Goal: Transaction & Acquisition: Obtain resource

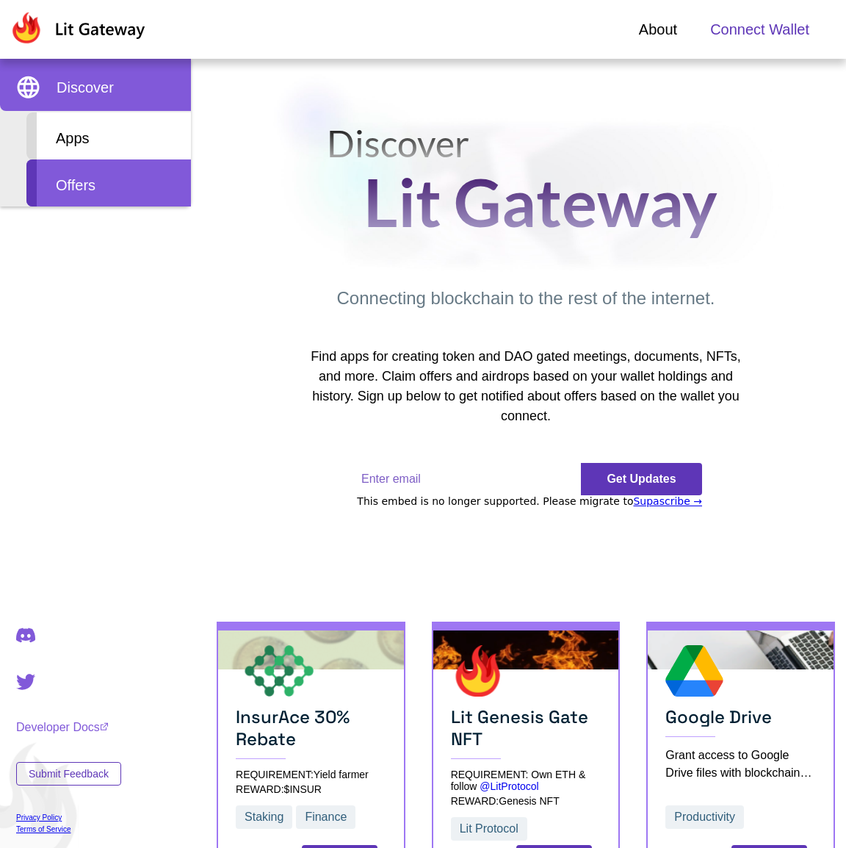
click at [96, 183] on span "Offers" at bounding box center [76, 185] width 40 height 16
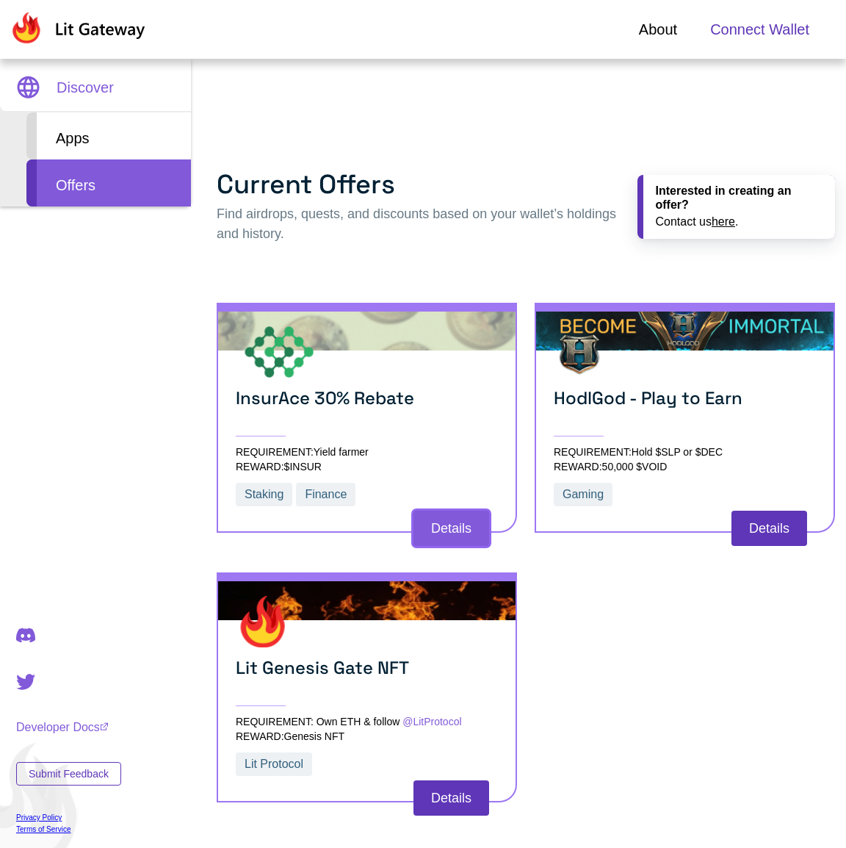
click at [451, 528] on span "Details" at bounding box center [451, 528] width 40 height 15
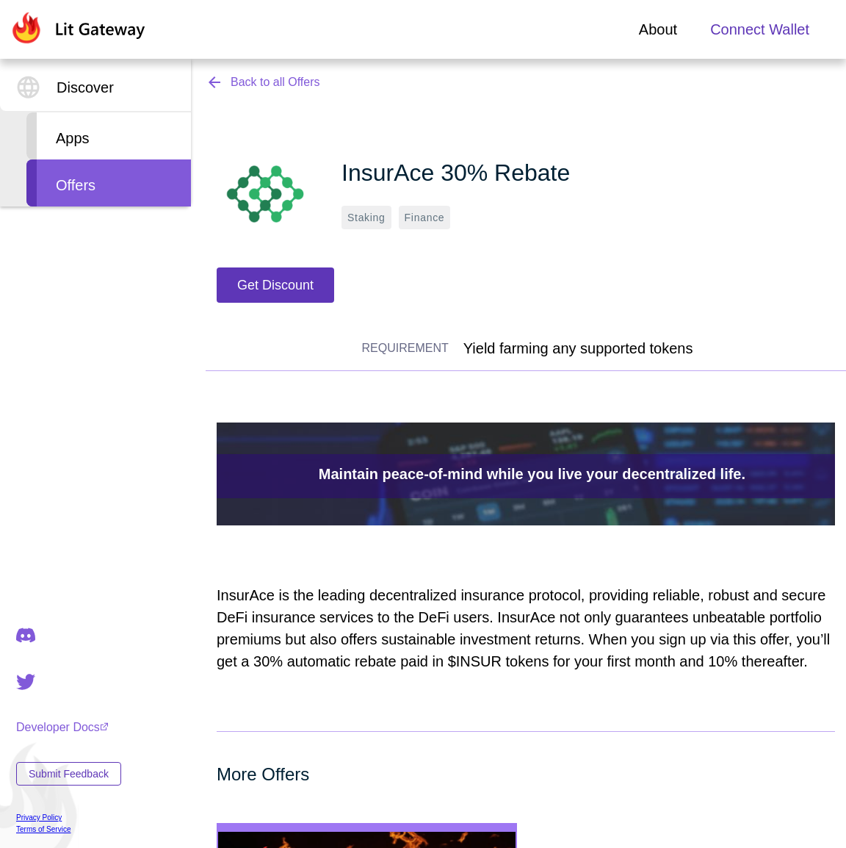
click at [270, 82] on span "Back to all Offers" at bounding box center [276, 82] width 90 height 13
